Goal: Find specific page/section: Find specific page/section

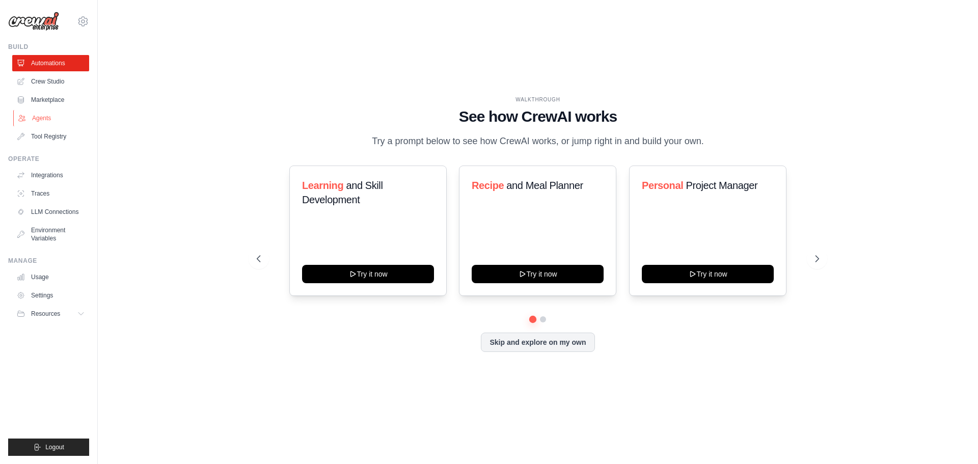
click at [44, 122] on link "Agents" at bounding box center [51, 118] width 77 height 16
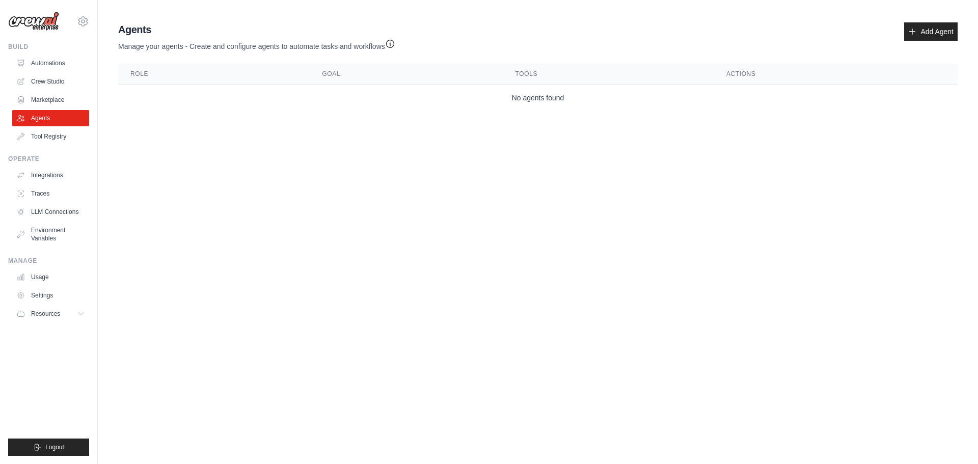
click at [33, 28] on img at bounding box center [33, 21] width 51 height 19
click at [52, 77] on link "Crew Studio" at bounding box center [51, 81] width 77 height 16
